Goal: Find specific page/section: Find specific page/section

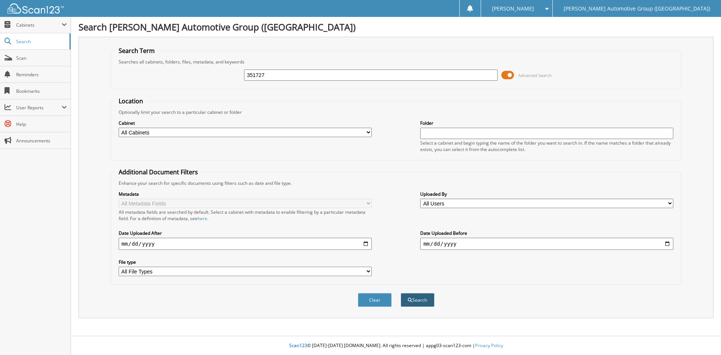
type input "351727"
click at [421, 301] on button "Search" at bounding box center [418, 300] width 34 height 14
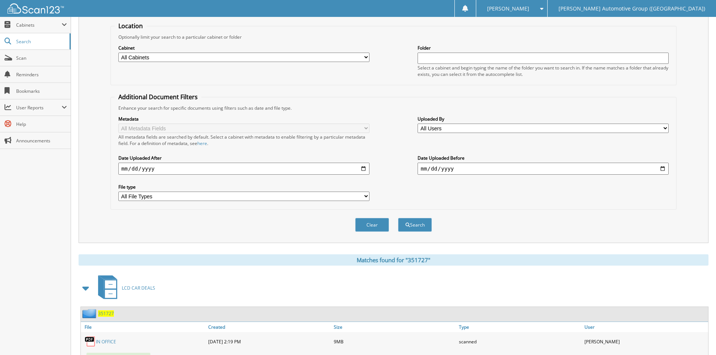
scroll to position [188, 0]
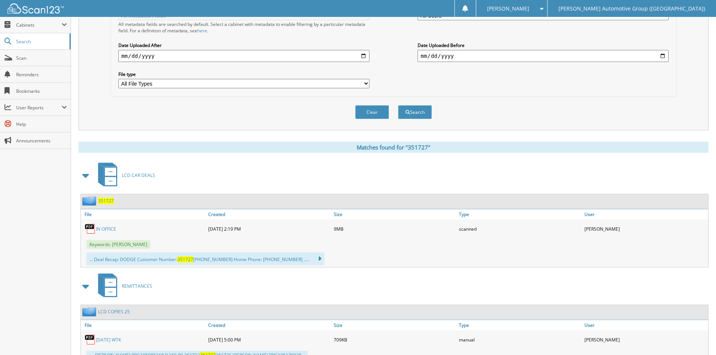
click at [105, 228] on link "IN OFFICE" at bounding box center [106, 229] width 20 height 6
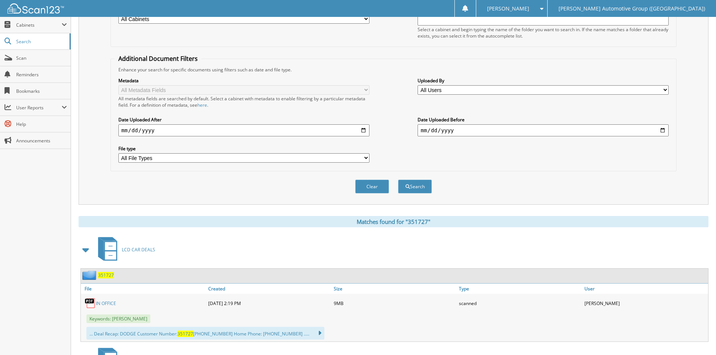
scroll to position [0, 0]
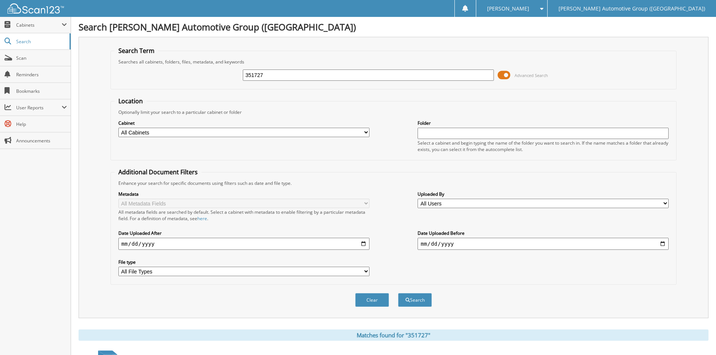
drag, startPoint x: 283, startPoint y: 74, endPoint x: 189, endPoint y: 70, distance: 94.8
click at [203, 73] on div "351727 Advanced Search" at bounding box center [394, 75] width 558 height 20
type input "351762"
click at [413, 297] on button "Search" at bounding box center [415, 300] width 34 height 14
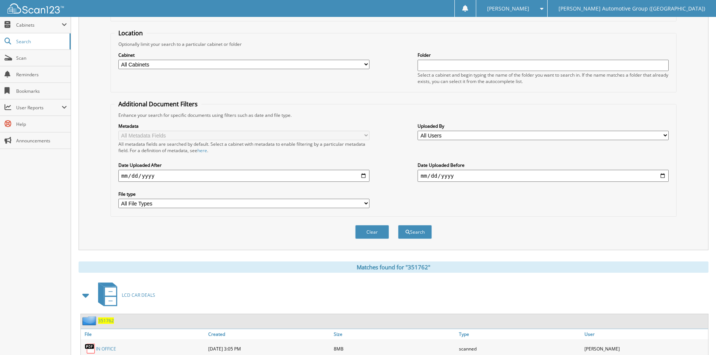
scroll to position [225, 0]
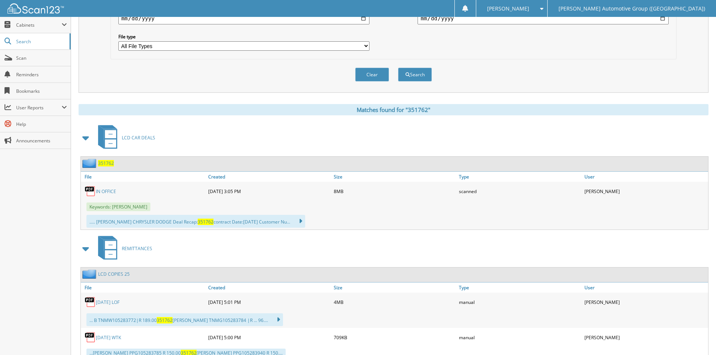
click at [107, 190] on link "IN OFFICE" at bounding box center [106, 191] width 20 height 6
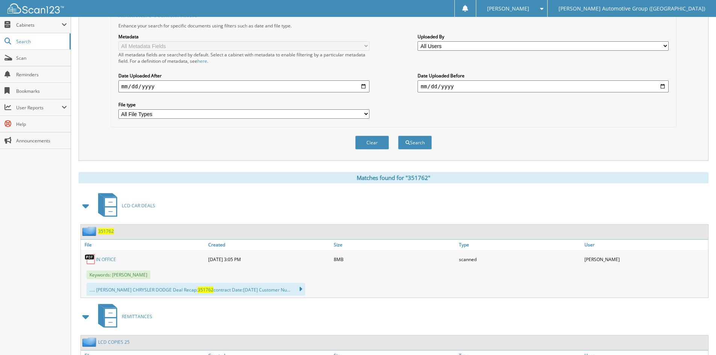
scroll to position [0, 0]
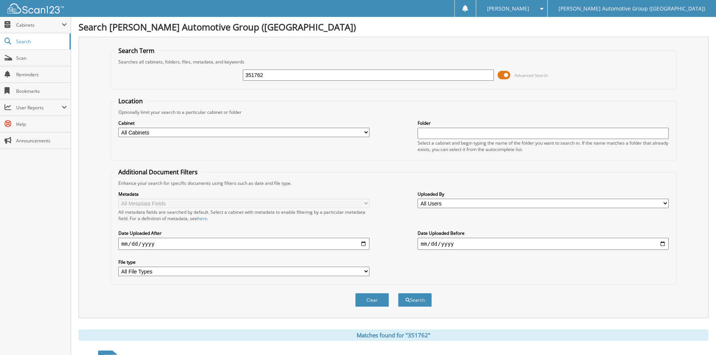
click at [280, 74] on input "351762" at bounding box center [368, 75] width 251 height 11
type input "351746"
click at [416, 298] on button "Search" at bounding box center [415, 300] width 34 height 14
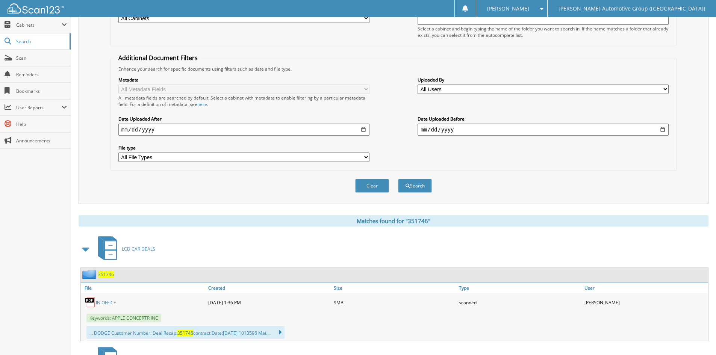
scroll to position [222, 0]
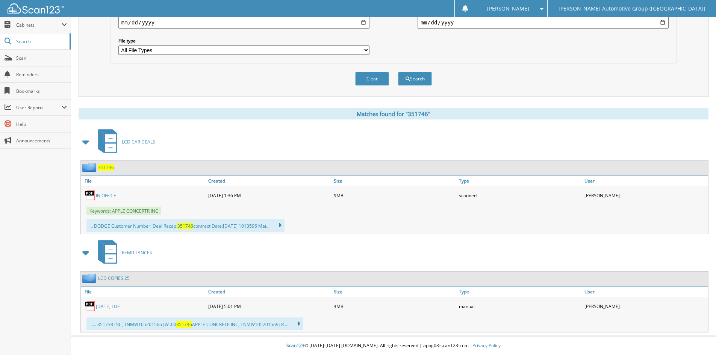
click at [109, 196] on link "IN OFFICE" at bounding box center [106, 195] width 20 height 6
